Goal: Information Seeking & Learning: Learn about a topic

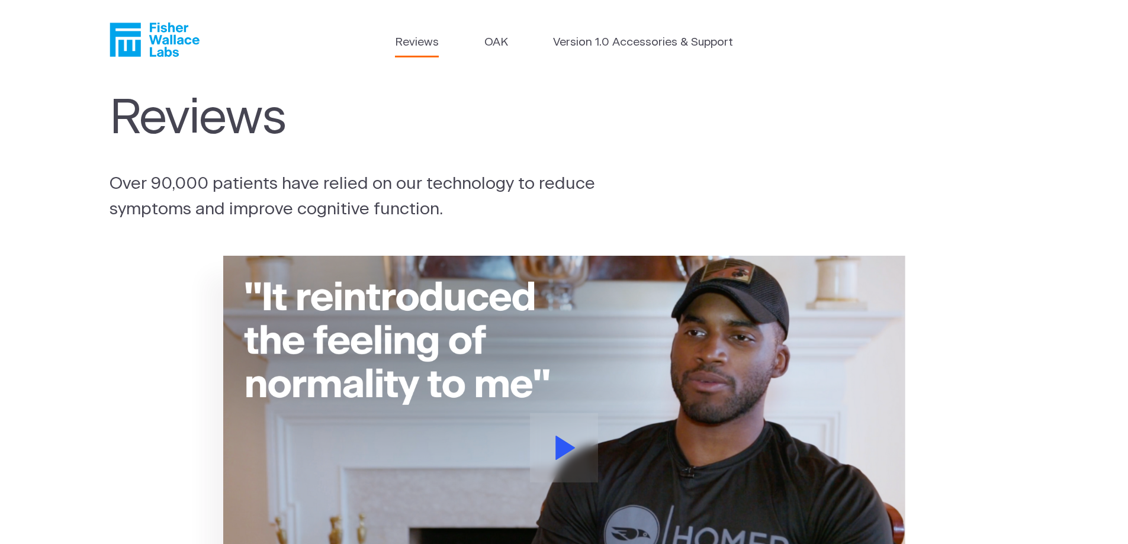
drag, startPoint x: 1137, startPoint y: 43, endPoint x: 1084, endPoint y: -72, distance: 126.2
click at [503, 41] on link "OAK" at bounding box center [496, 42] width 24 height 17
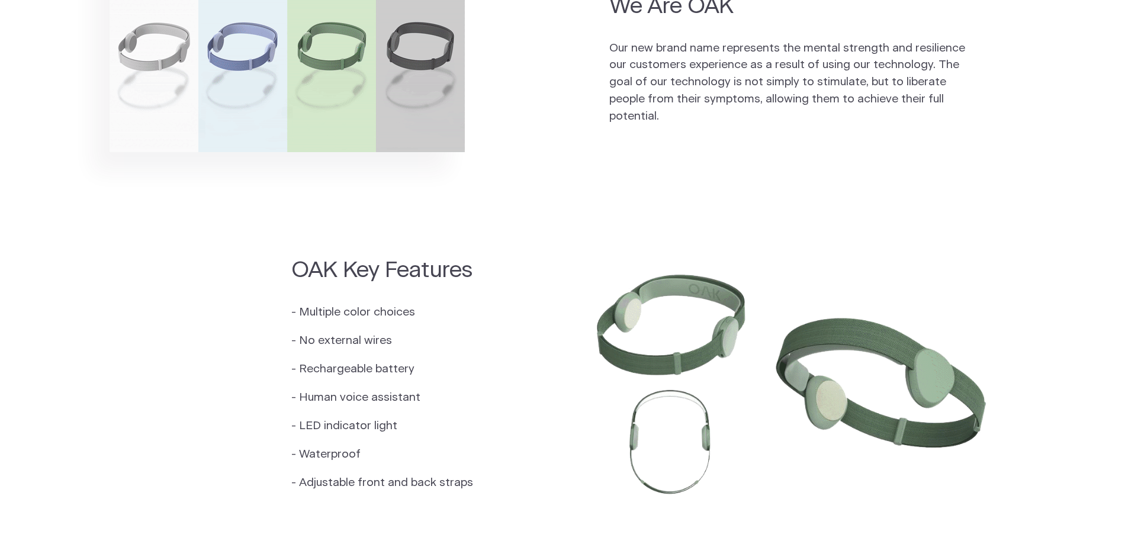
scroll to position [929, 0]
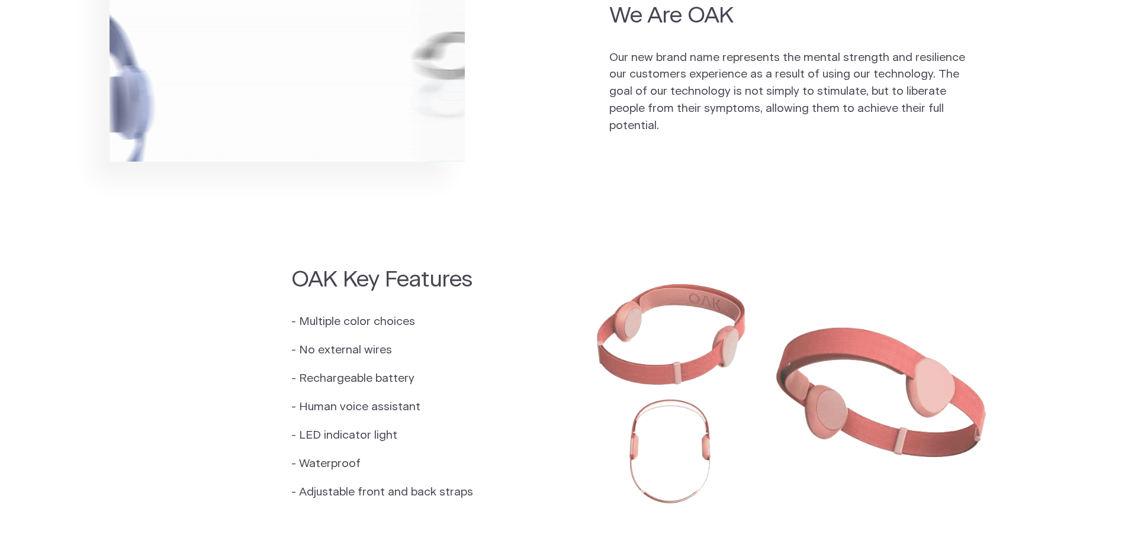
click at [1125, 215] on html "Skip to main content Reviews OAK Version 1.0 Accessories & Support Introducing …" at bounding box center [564, 475] width 1128 height 2809
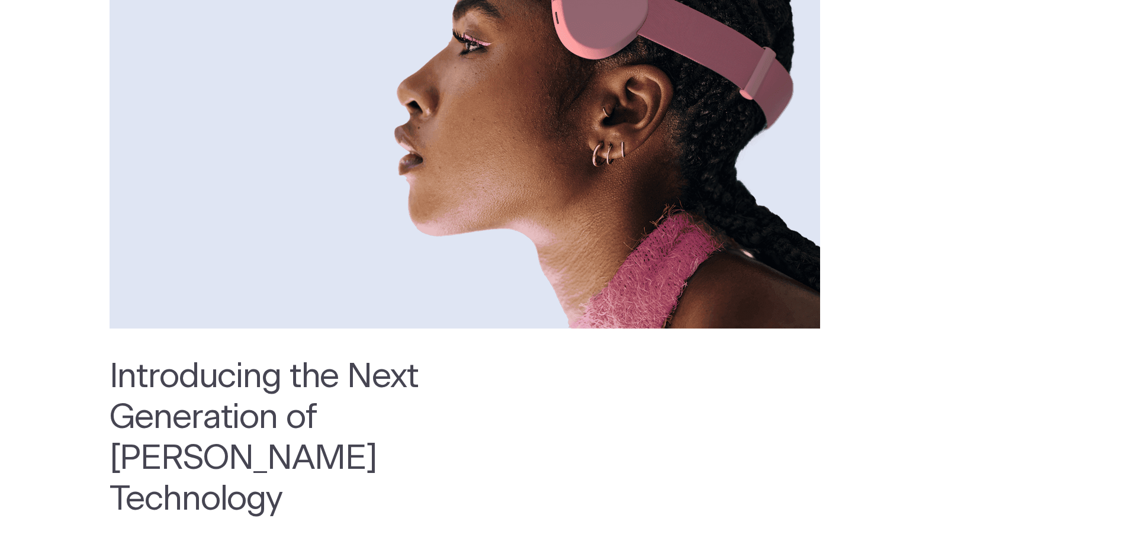
scroll to position [0, 0]
